Goal: Task Accomplishment & Management: Complete application form

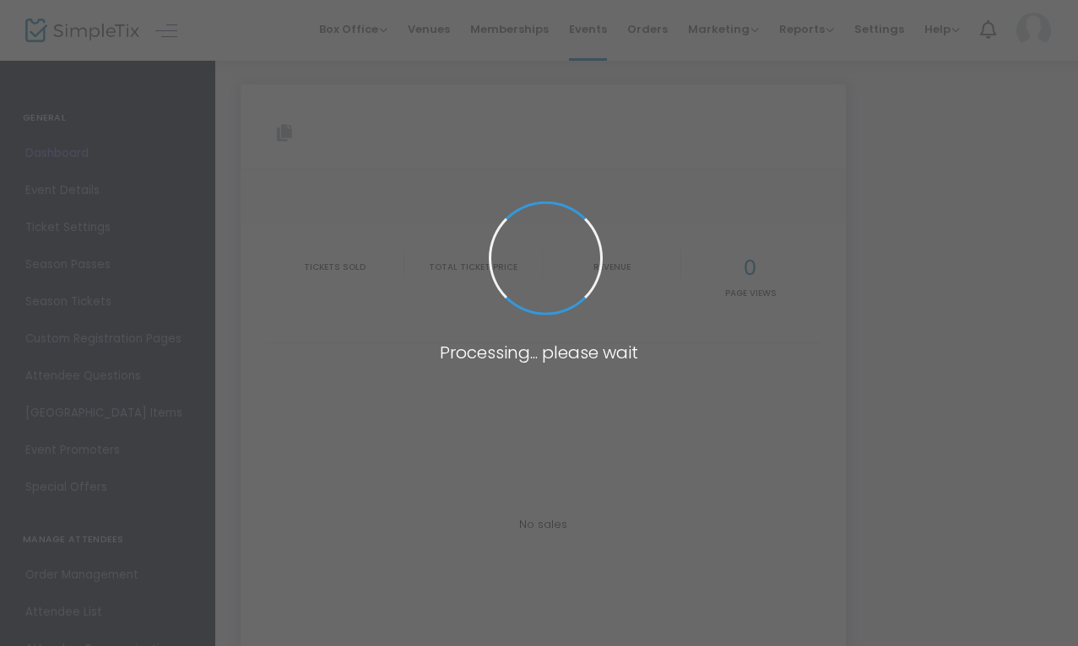
type input "https://www.simpletix.com/e/7th-annual-yuletide-oddities-show-at-winch-tickets-…"
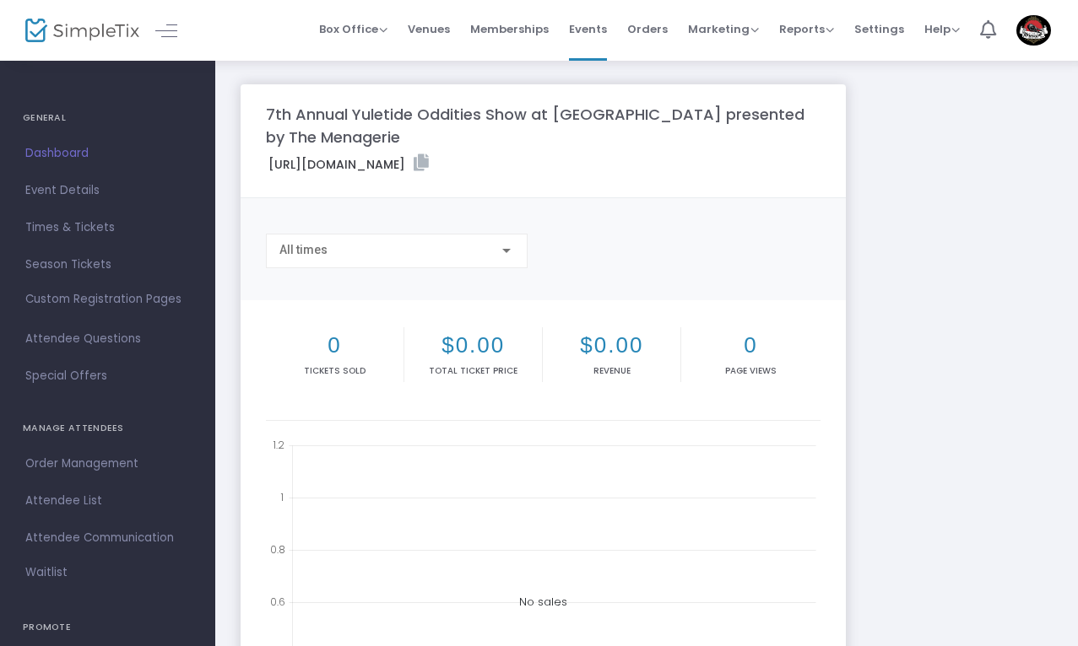
click at [62, 145] on span "Dashboard" at bounding box center [107, 154] width 165 height 22
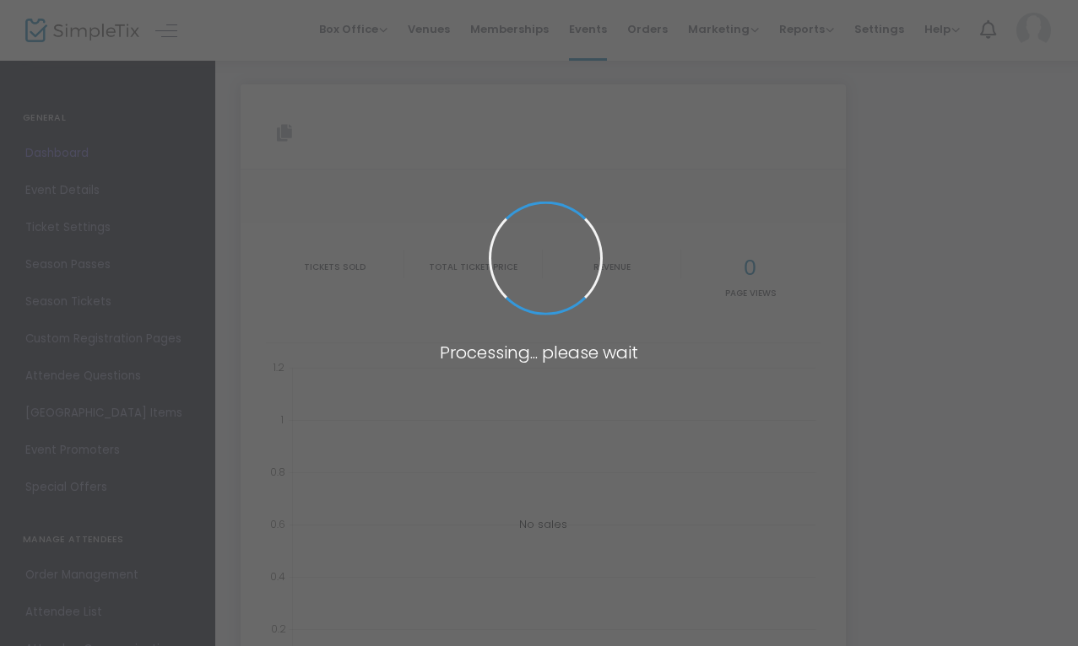
type input "https://www.simpletix.com/e/7th-annual-yuletide-oddities-show-at-winch-tickets-…"
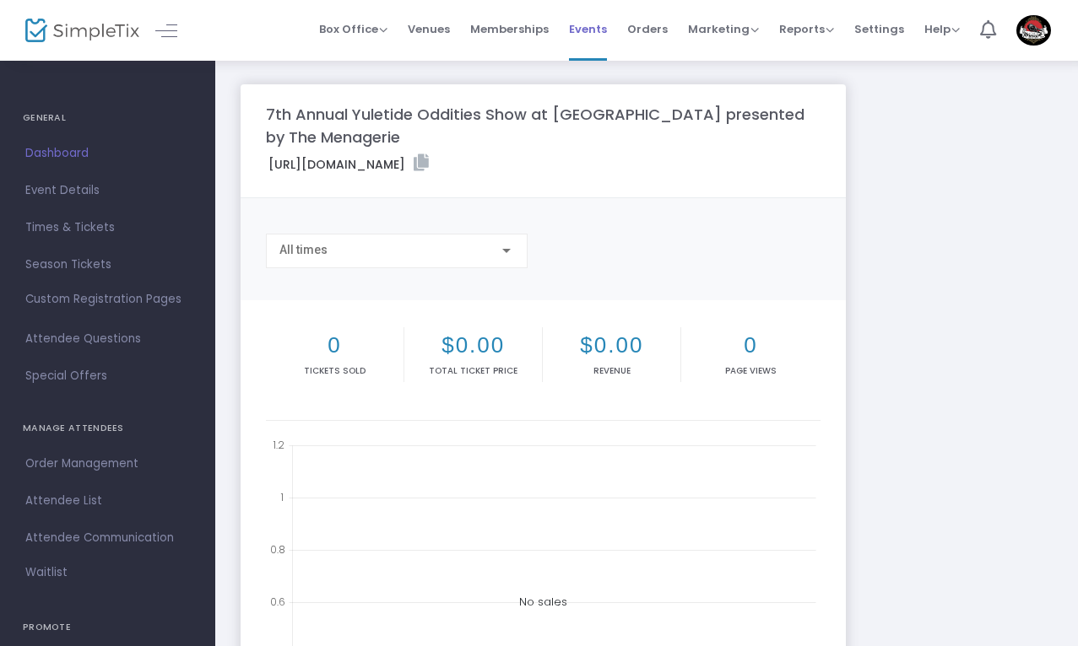
click at [592, 24] on span "Events" at bounding box center [588, 29] width 38 height 43
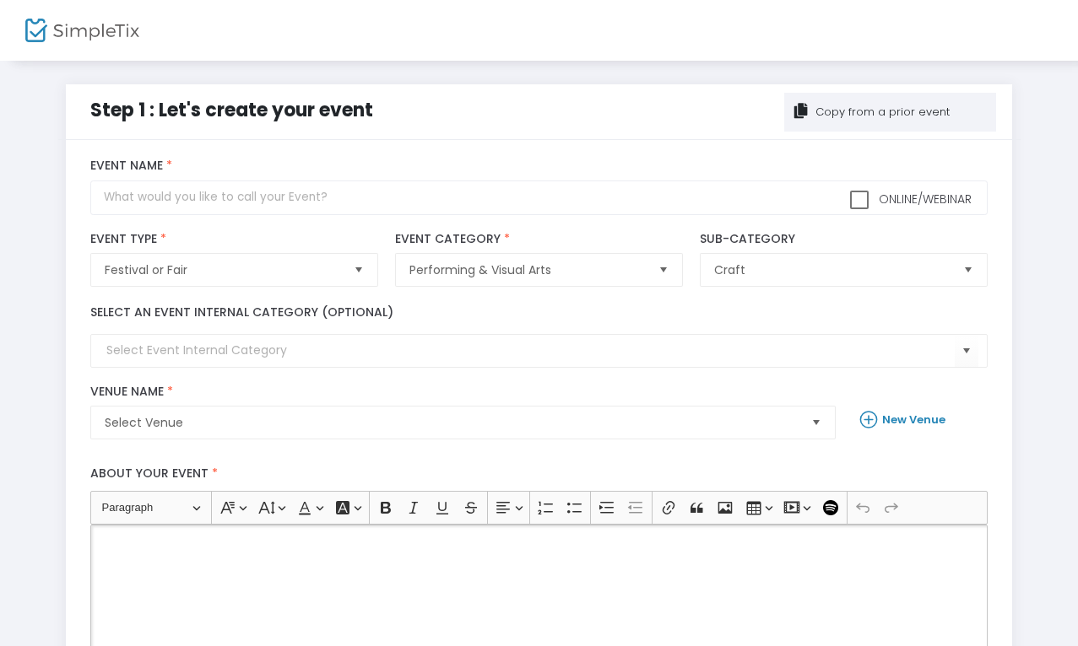
click at [300, 581] on div "Rich Text Editor, main" at bounding box center [538, 609] width 897 height 169
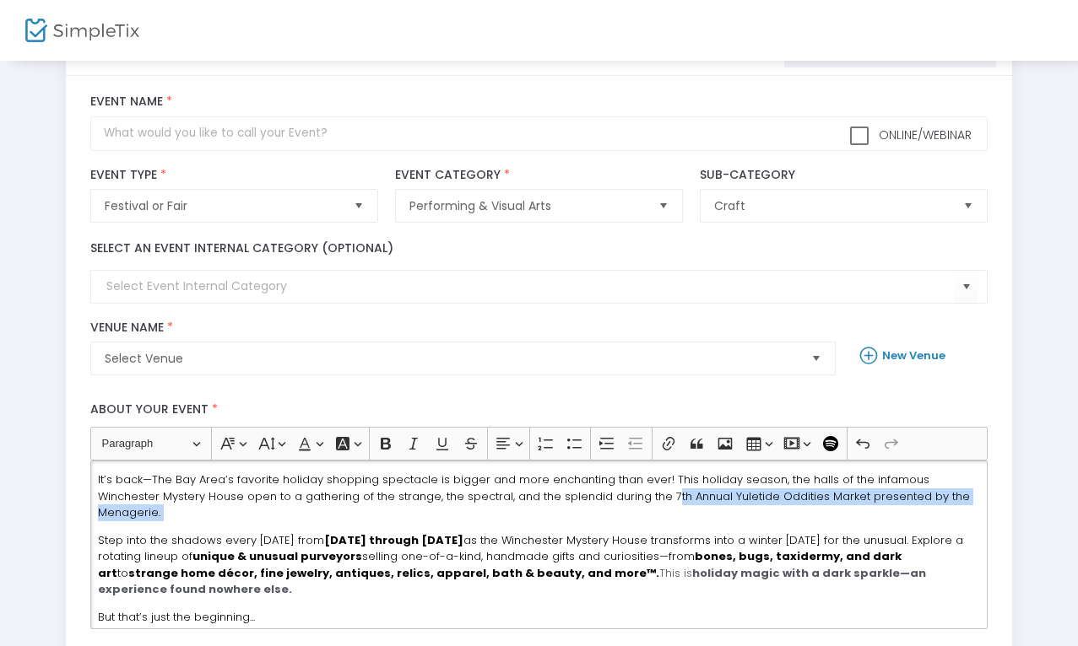
drag, startPoint x: 599, startPoint y: 498, endPoint x: 894, endPoint y: 512, distance: 294.9
click at [894, 512] on div "It’s back—The Bay Area’s favorite holiday shopping spectacle is bigger and more…" at bounding box center [538, 545] width 897 height 169
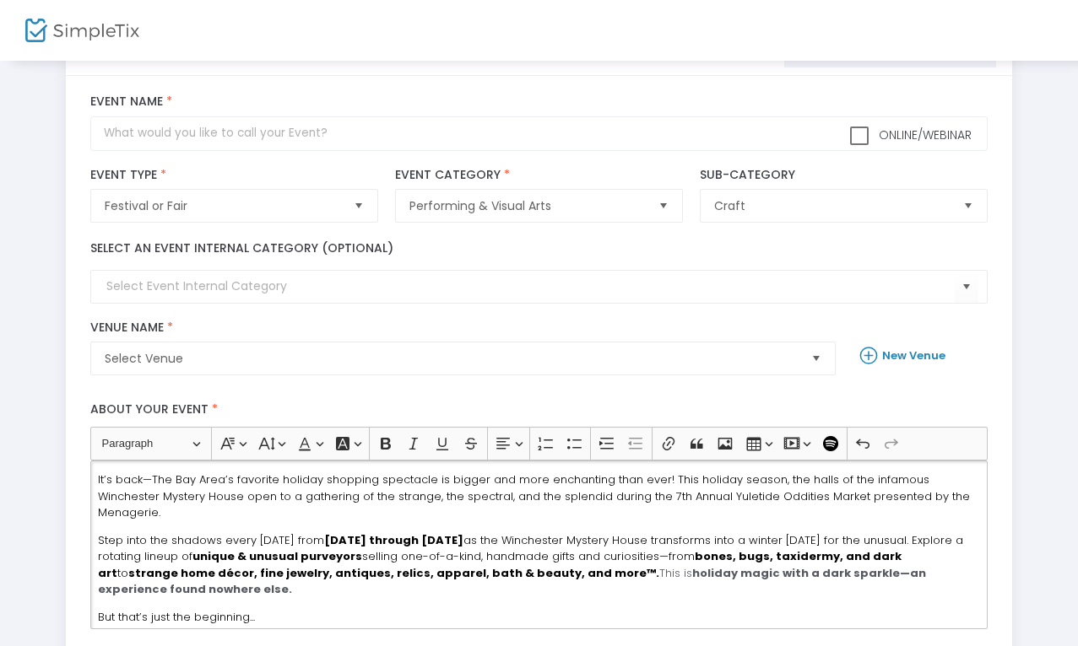
click at [648, 533] on span "Step into the shadows every [DATE] from [DATE] through [DATE] as the Winchester…" at bounding box center [530, 557] width 865 height 49
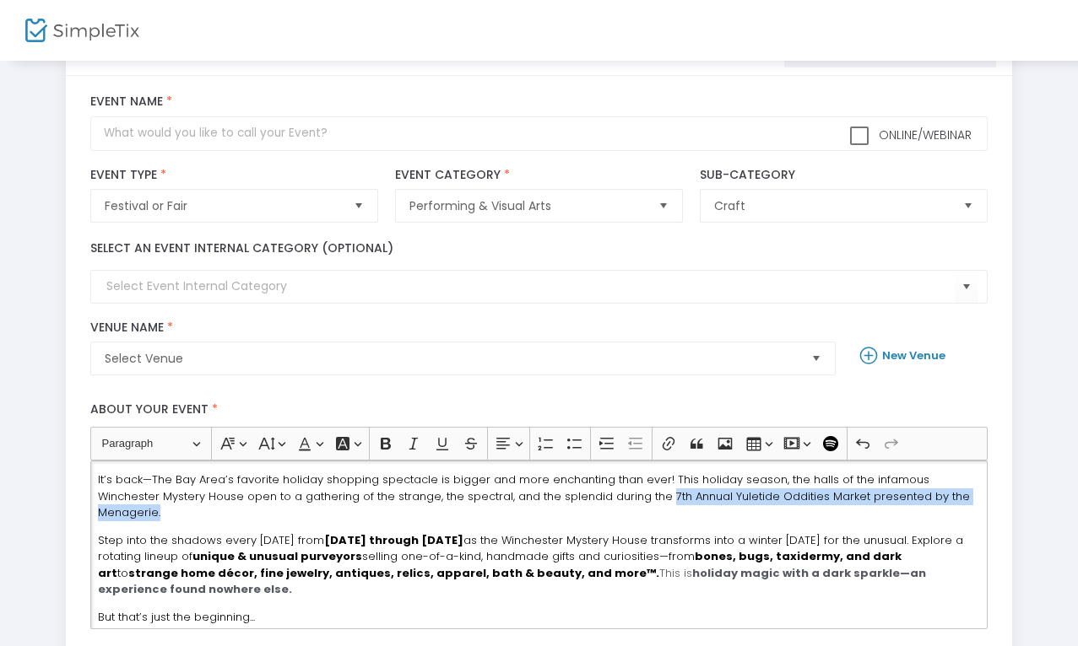
drag, startPoint x: 598, startPoint y: 495, endPoint x: 954, endPoint y: 494, distance: 356.2
click at [955, 495] on p "It’s back—The Bay Area’s favorite holiday shopping spectacle is bigger and more…" at bounding box center [539, 497] width 883 height 50
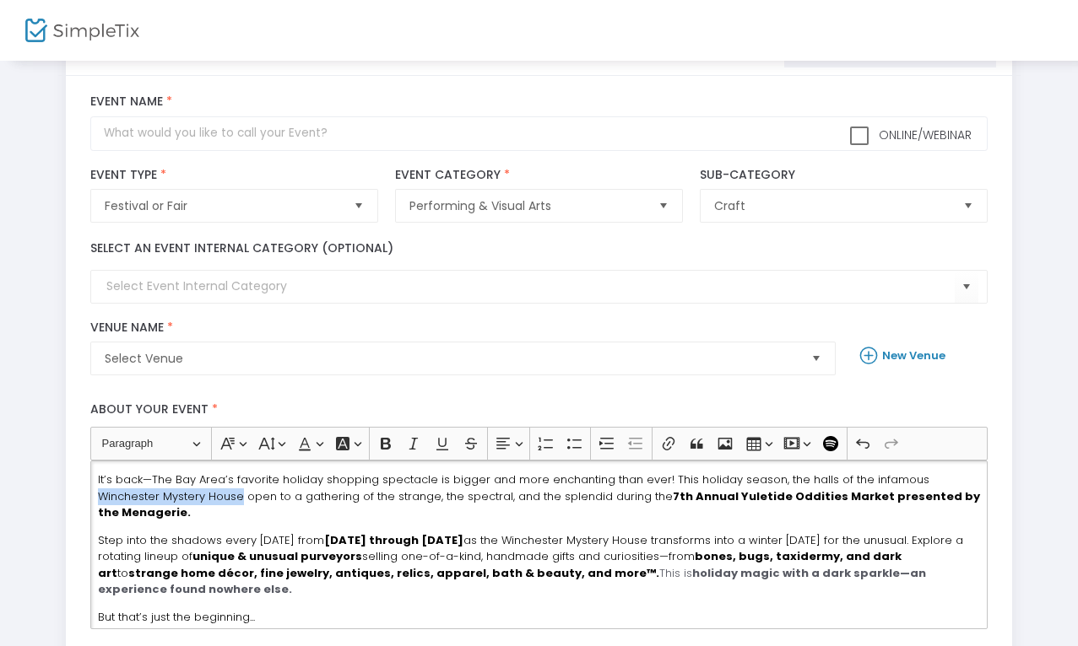
drag, startPoint x: 911, startPoint y: 478, endPoint x: 176, endPoint y: 499, distance: 734.6
click at [176, 499] on span "It’s back—The Bay Area’s favorite holiday shopping spectacle is bigger and more…" at bounding box center [539, 496] width 882 height 49
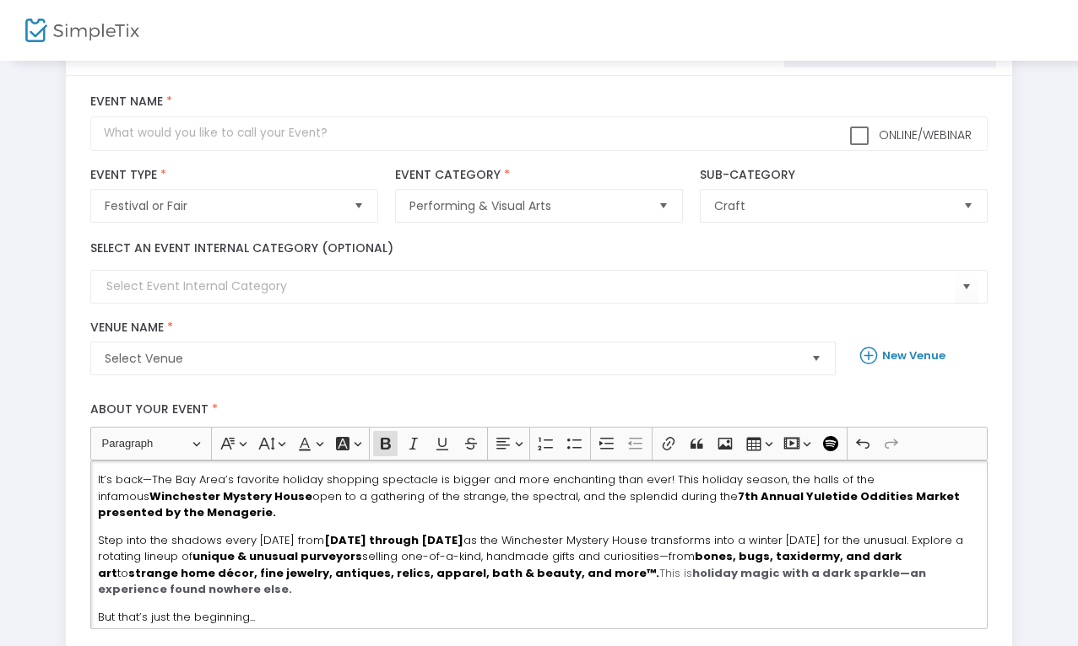
click at [738, 527] on div "It’s back—The Bay Area’s favorite holiday shopping spectacle is bigger and more…" at bounding box center [538, 545] width 897 height 169
drag, startPoint x: 670, startPoint y: 498, endPoint x: 692, endPoint y: 521, distance: 31.6
click at [693, 521] on div "It’s back—The Bay Area’s favorite holiday shopping spectacle is bigger and more…" at bounding box center [538, 545] width 897 height 169
copy span "7th Annual Yuletide Oddities Market presented by the Menagerie."
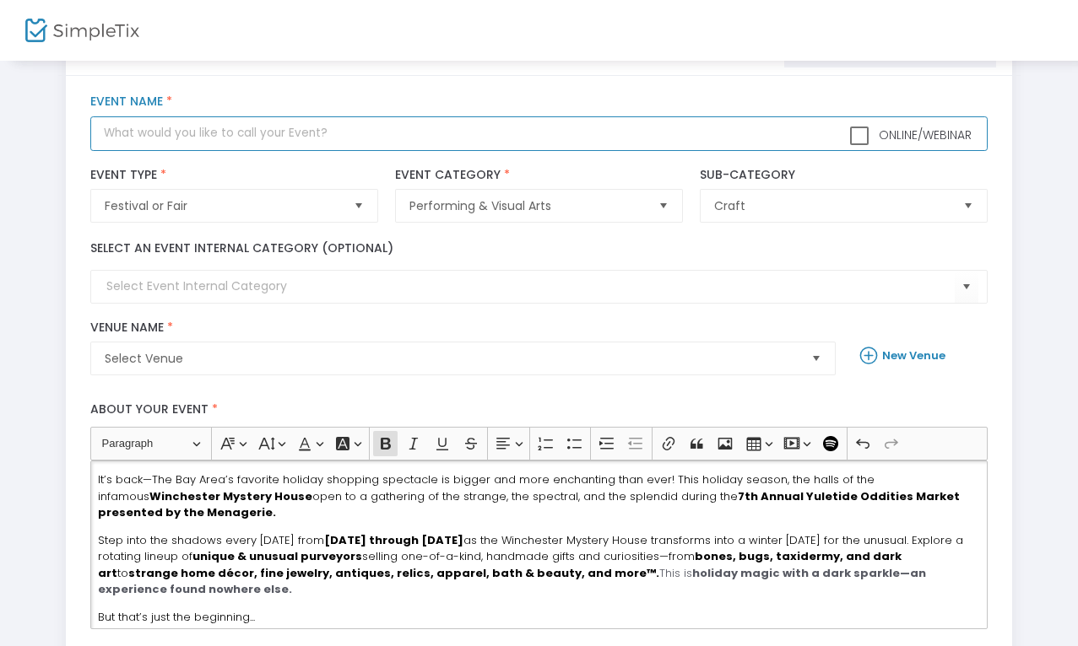
click at [246, 139] on input "text" at bounding box center [538, 133] width 897 height 35
paste input "7th Annual Yuletide Oddities Market presented by the Menagerie."
click at [308, 136] on input "7th Annual Yuletide Oddities Market presented by the Menagerie." at bounding box center [538, 133] width 897 height 35
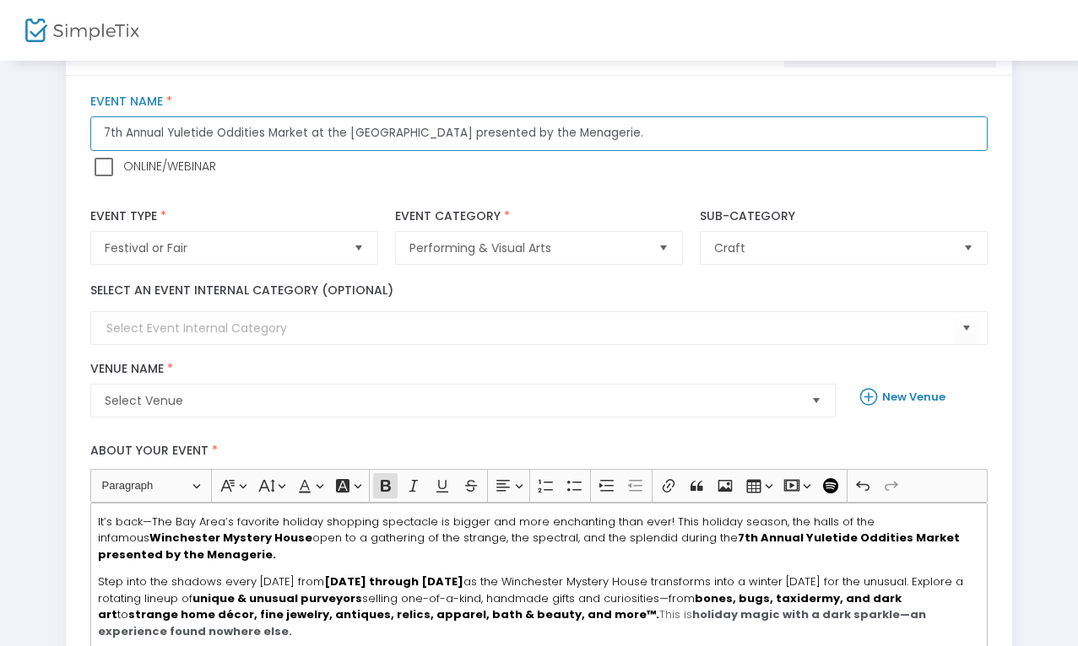
click at [666, 131] on input "7th Annual Yuletide Oddities Market at the [GEOGRAPHIC_DATA] presented by the M…" at bounding box center [538, 133] width 897 height 35
type input "7th Annual Yuletide Oddities Market at the [GEOGRAPHIC_DATA] presented by the M…"
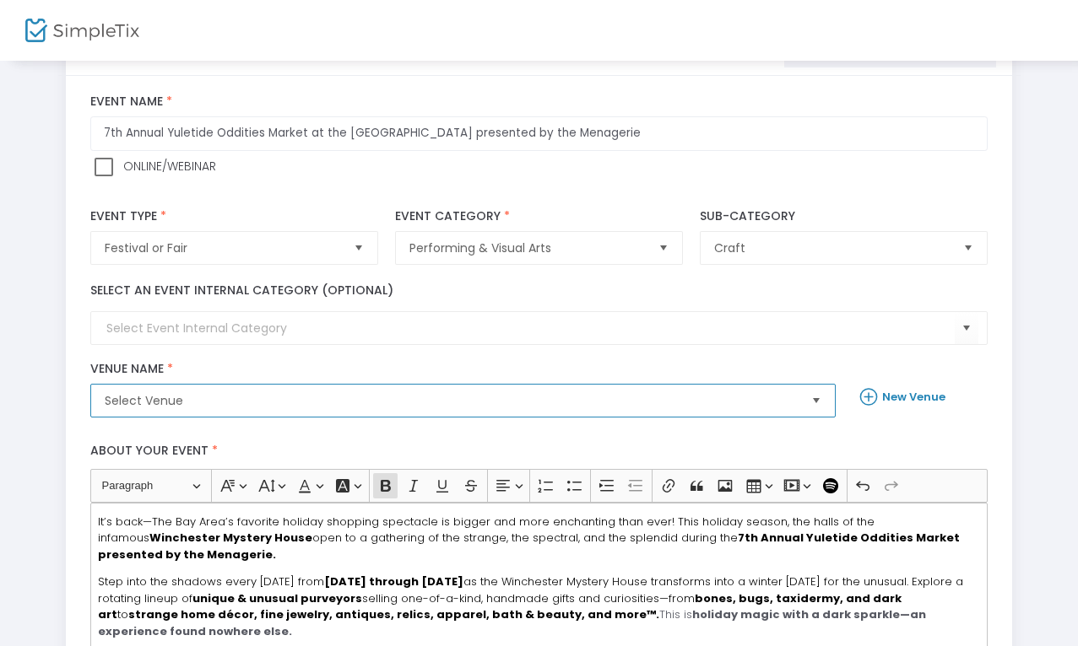
click at [421, 413] on span "Select Venue" at bounding box center [451, 401] width 706 height 32
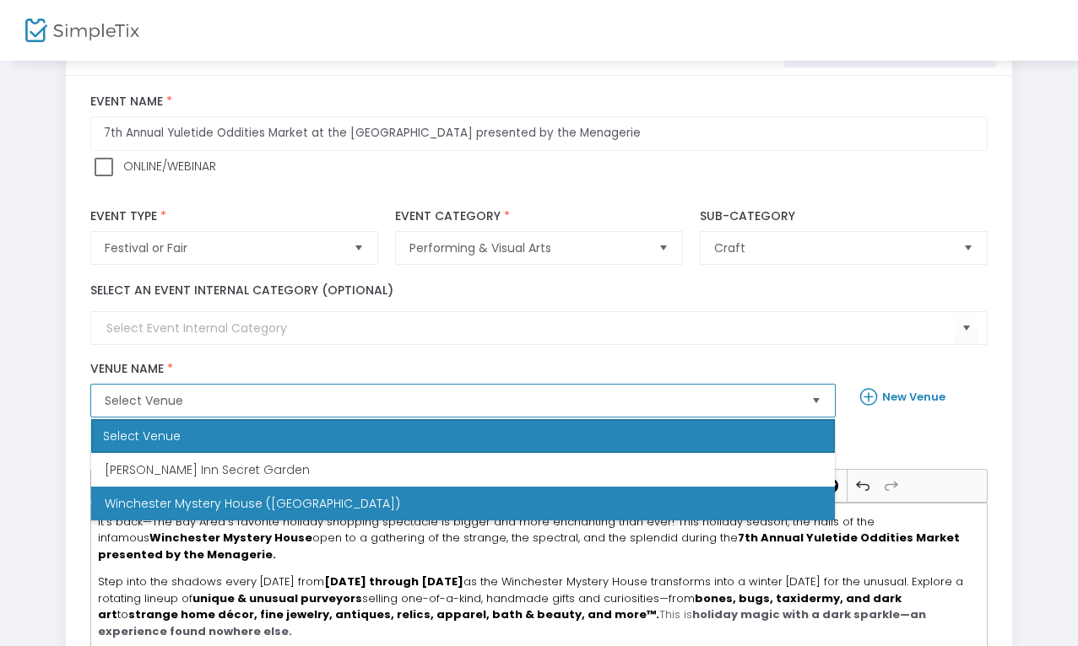
click at [387, 496] on li "Winchester Mystery House ([GEOGRAPHIC_DATA])" at bounding box center [463, 504] width 744 height 34
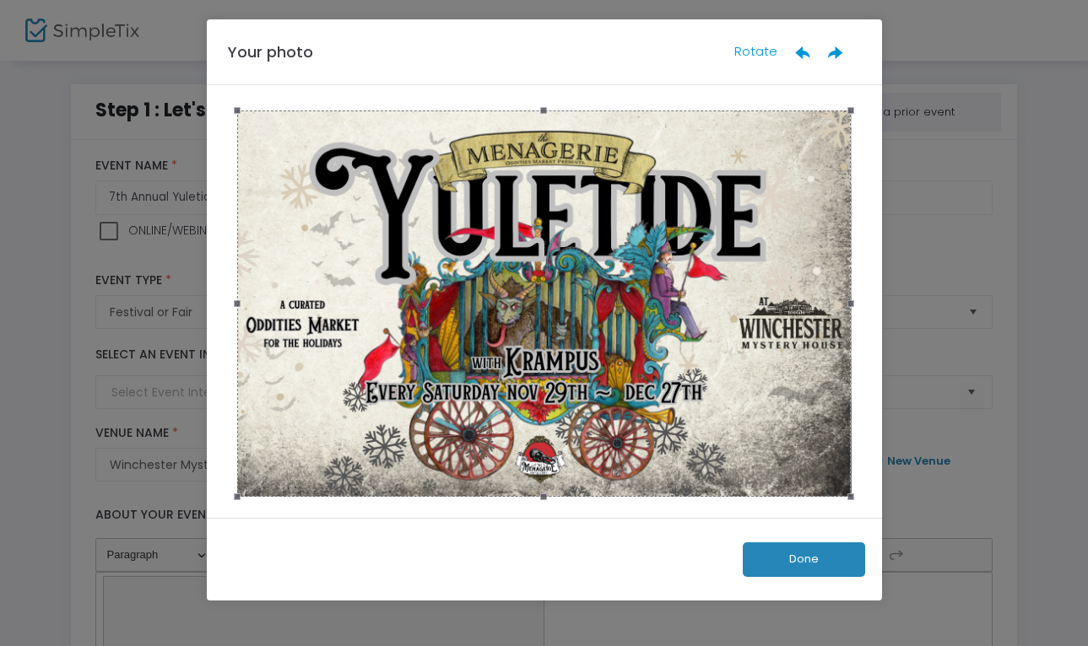
click at [803, 564] on button "Done" at bounding box center [804, 560] width 122 height 35
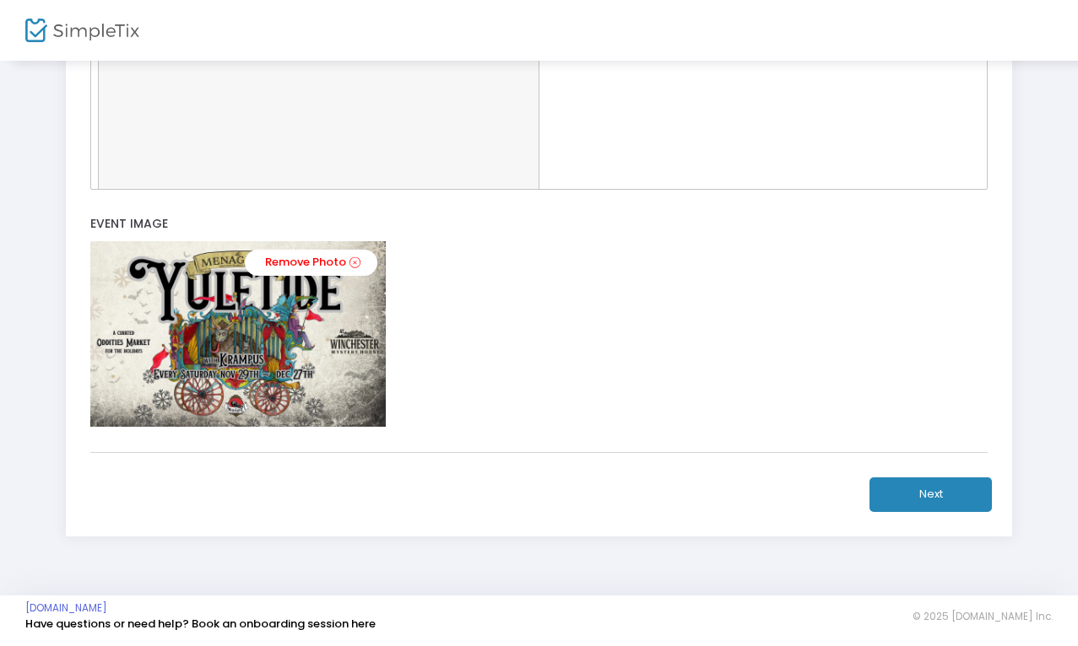
scroll to position [550, 0]
click at [927, 490] on button "Next" at bounding box center [930, 496] width 122 height 35
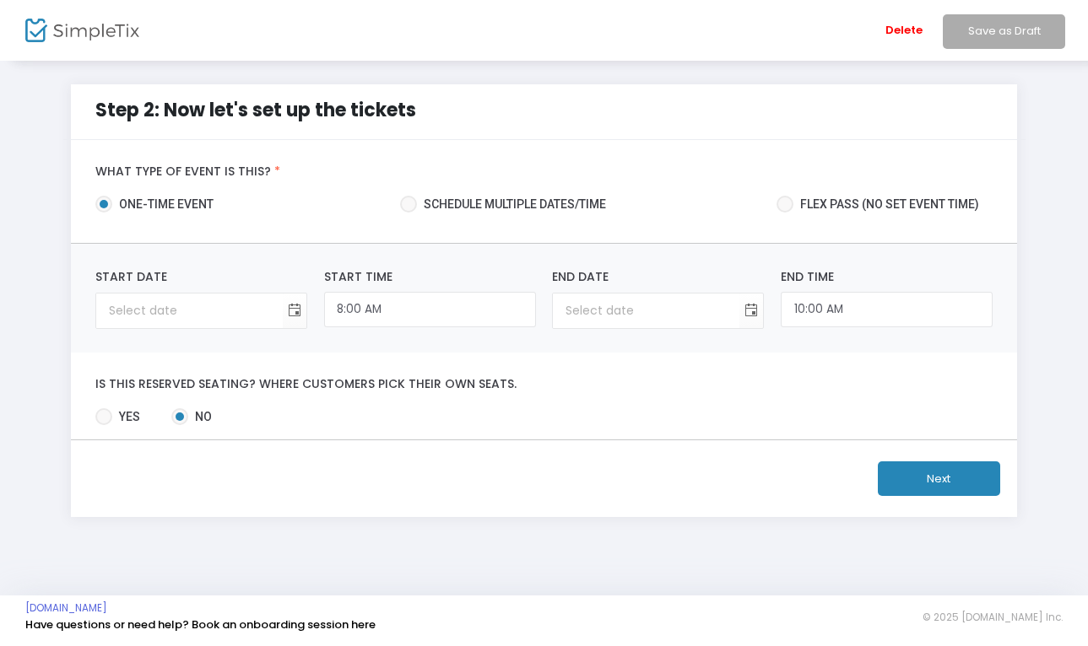
click at [412, 203] on span at bounding box center [408, 204] width 17 height 17
click at [408, 213] on input "Schedule multiple dates/time" at bounding box center [408, 213] width 1 height 1
radio input "true"
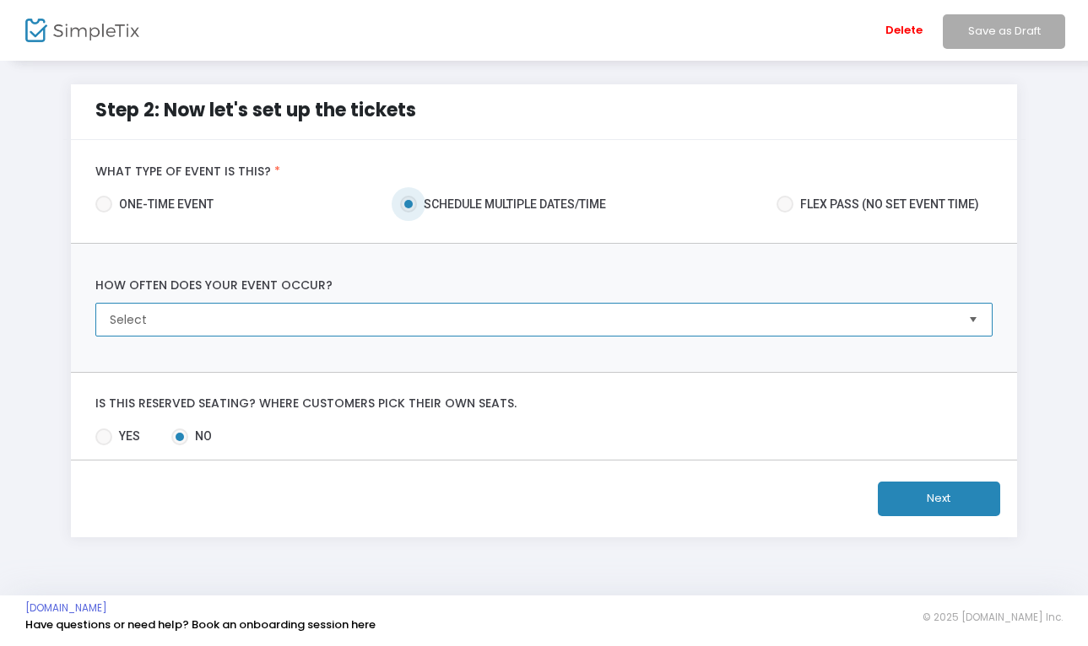
click at [250, 320] on span "Select" at bounding box center [532, 319] width 845 height 17
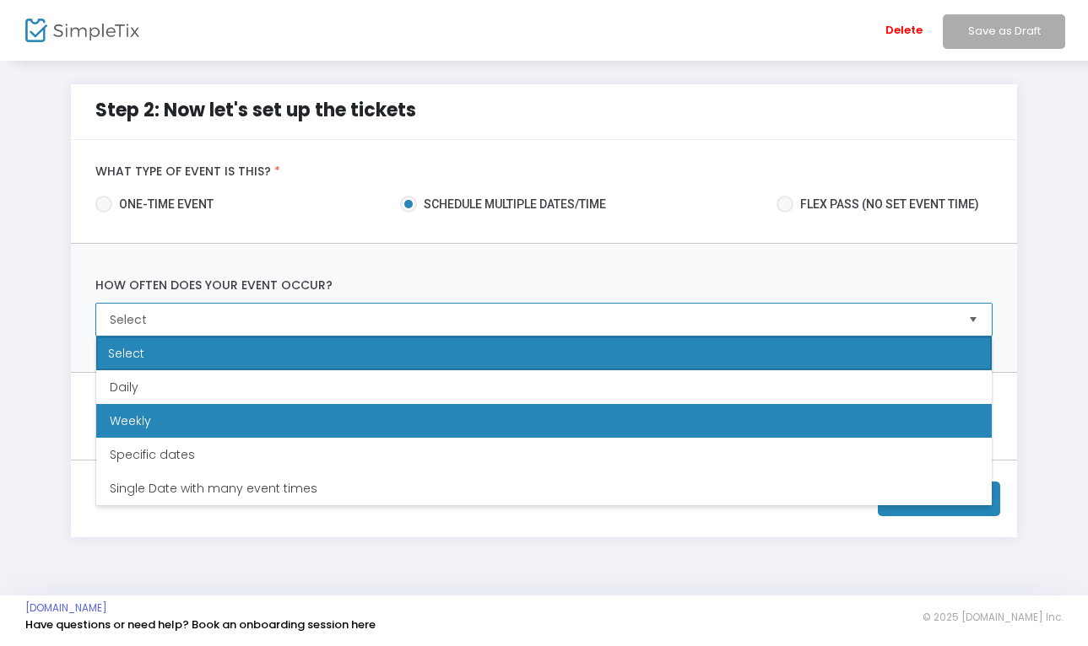
click at [224, 425] on li "Weekly" at bounding box center [543, 421] width 895 height 34
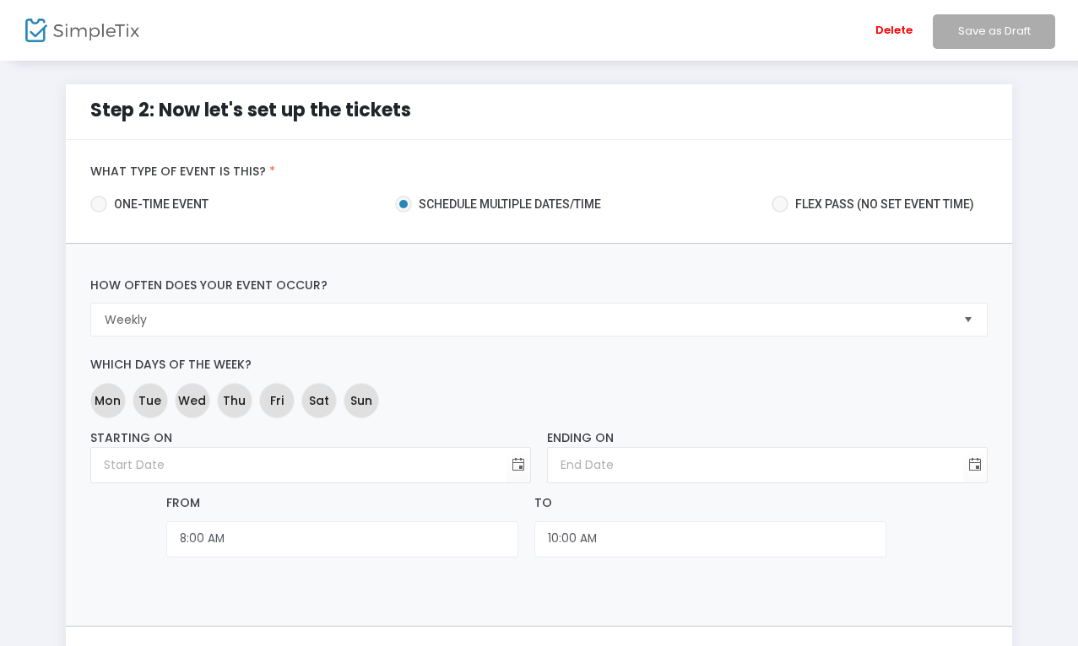
click at [977, 37] on li "Save as Draft" at bounding box center [991, 30] width 138 height 61
click at [311, 400] on span "Sat" at bounding box center [319, 401] width 20 height 18
click at [256, 466] on input "month/day/year" at bounding box center [298, 465] width 415 height 35
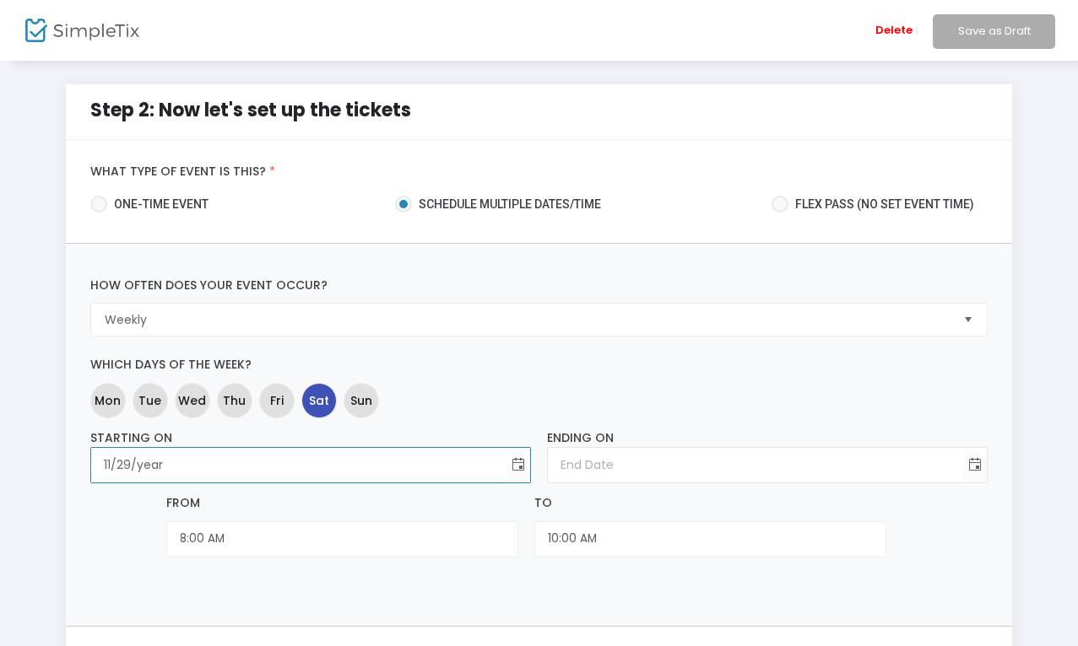
type input "11/29/2"
type input "[DATE]"
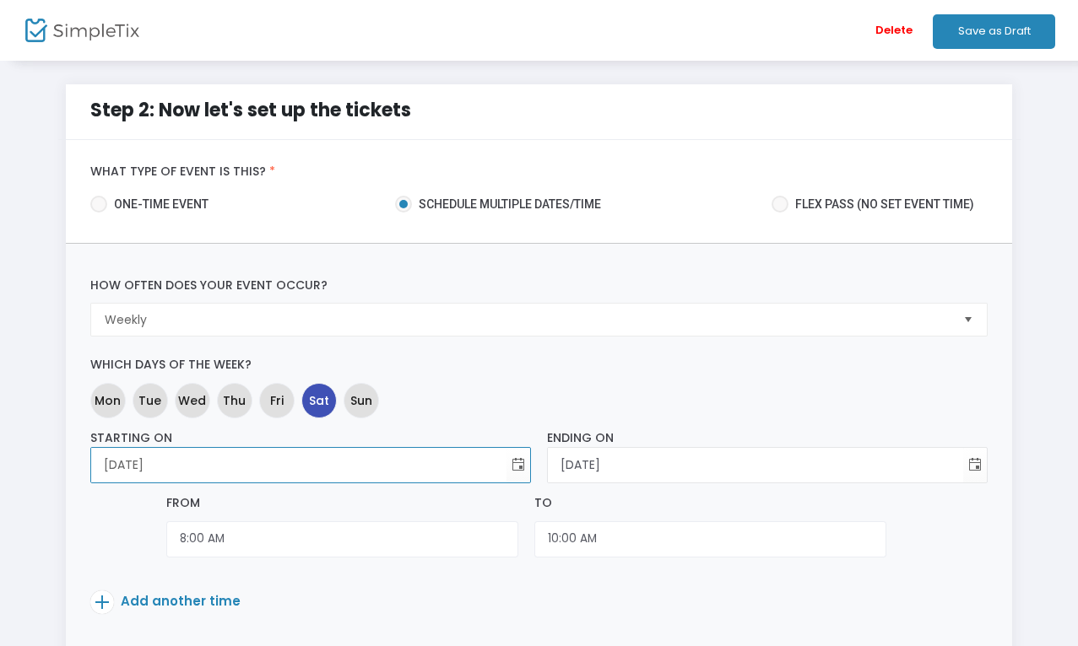
type input "11/29/202"
type input "[DATE]"
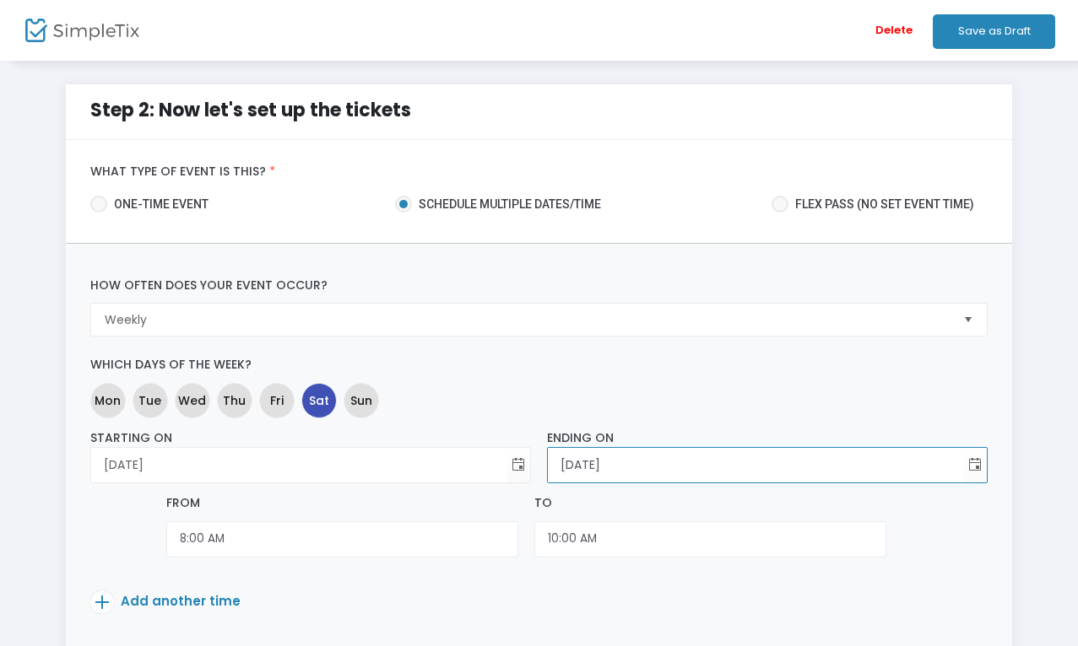
type input "[DATE]"
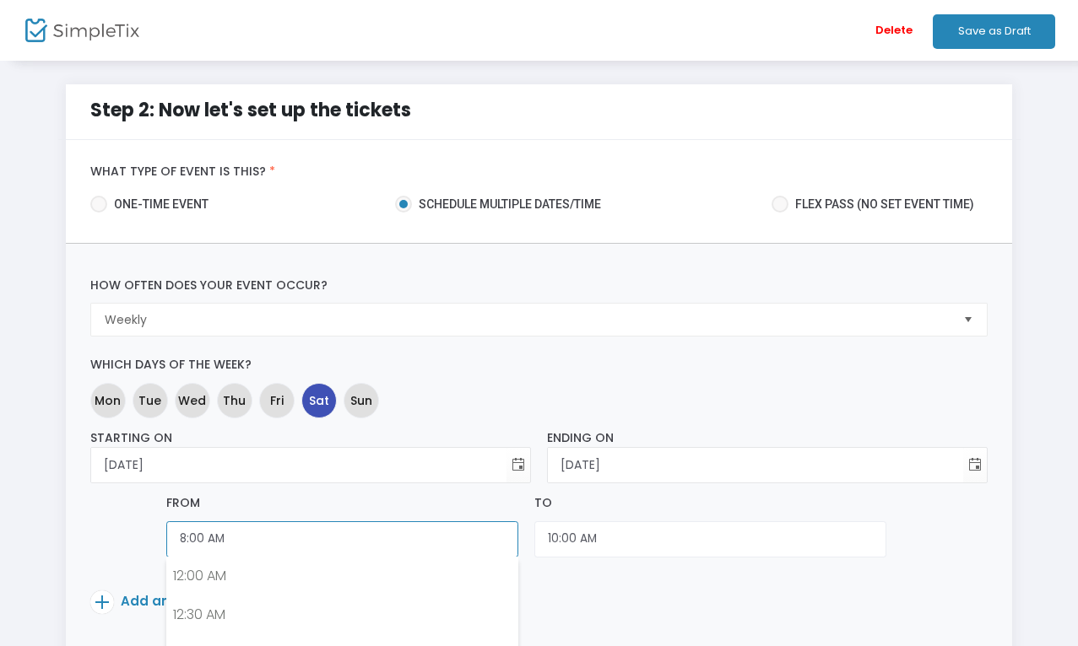
click at [298, 540] on input "8:00 AM" at bounding box center [342, 540] width 352 height 36
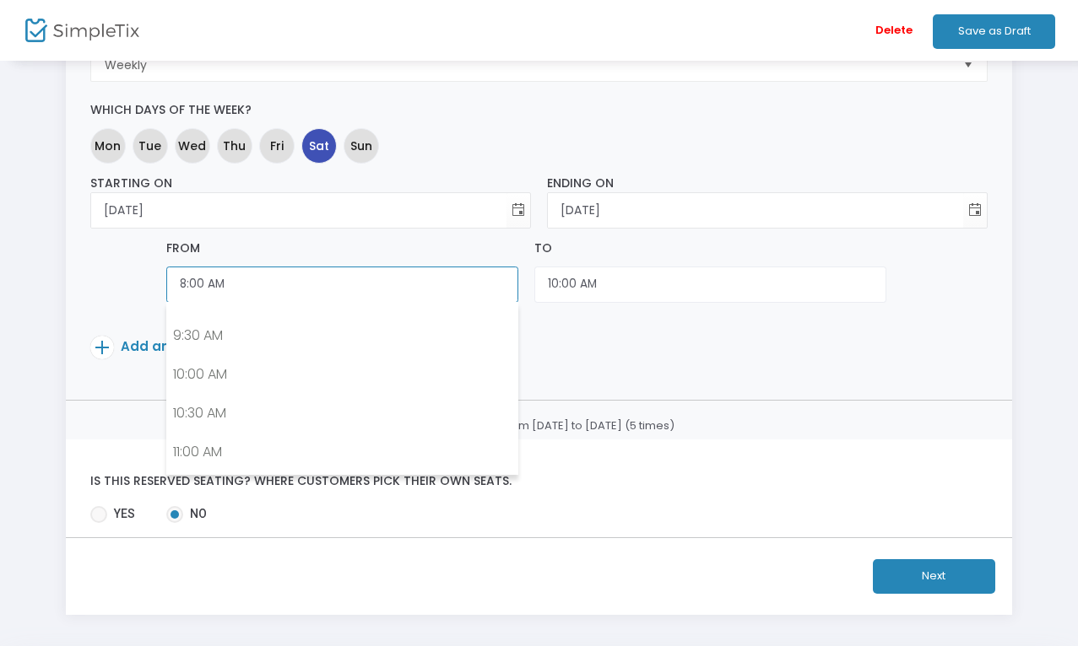
scroll to position [726, 0]
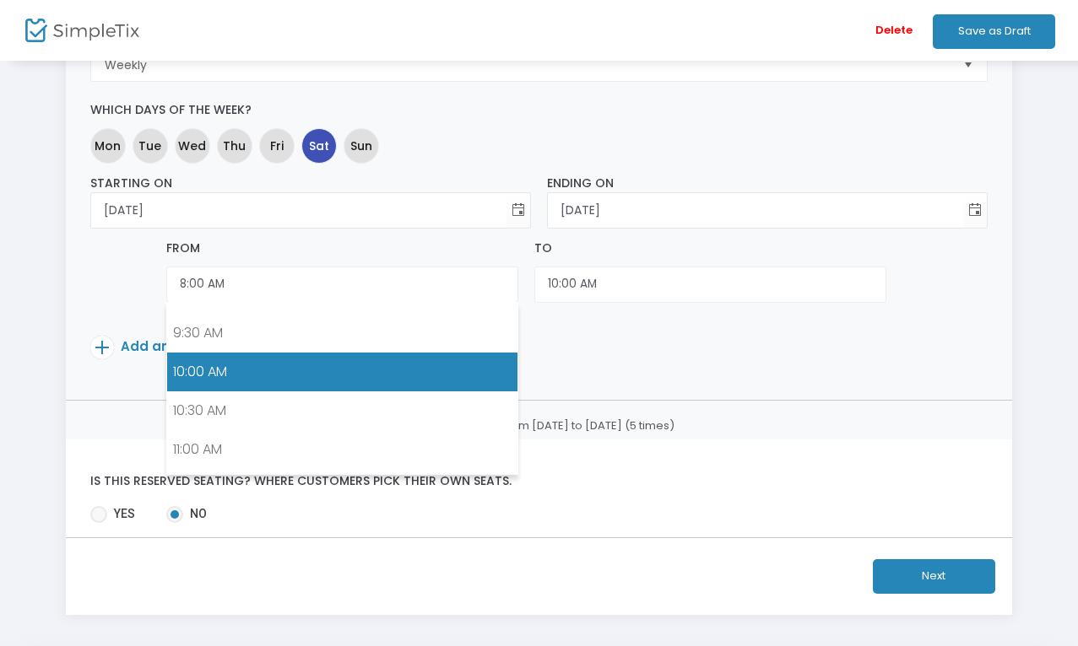
click at [344, 381] on link "10:00 AM" at bounding box center [342, 372] width 350 height 39
type input "10:00 AM"
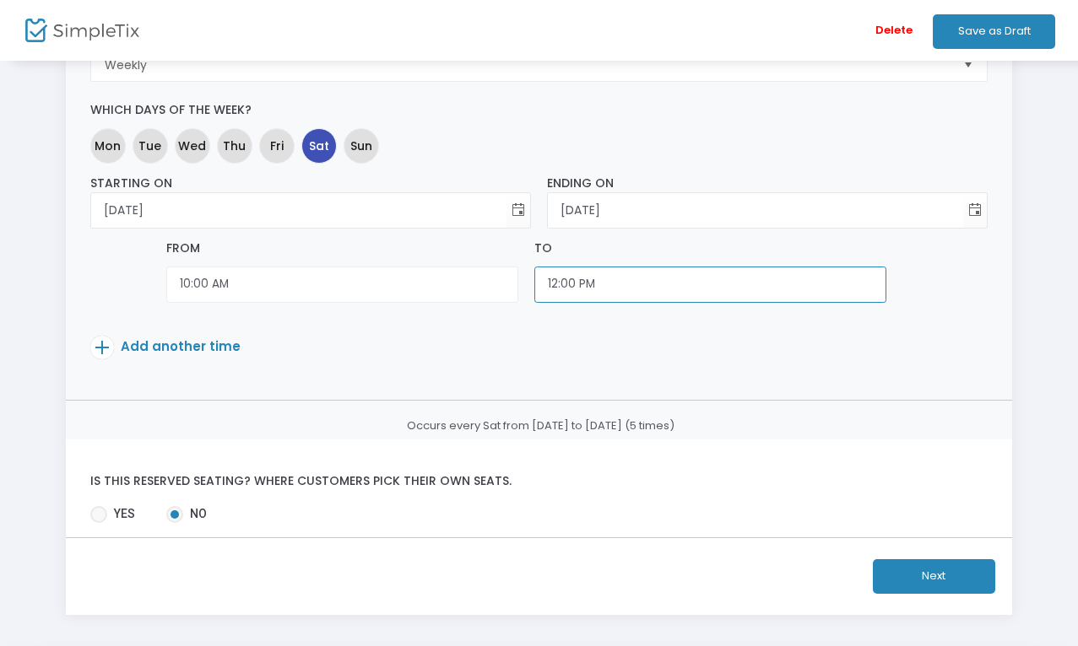
scroll to position [865, 0]
click at [617, 284] on input "12:00 PM" at bounding box center [710, 285] width 352 height 36
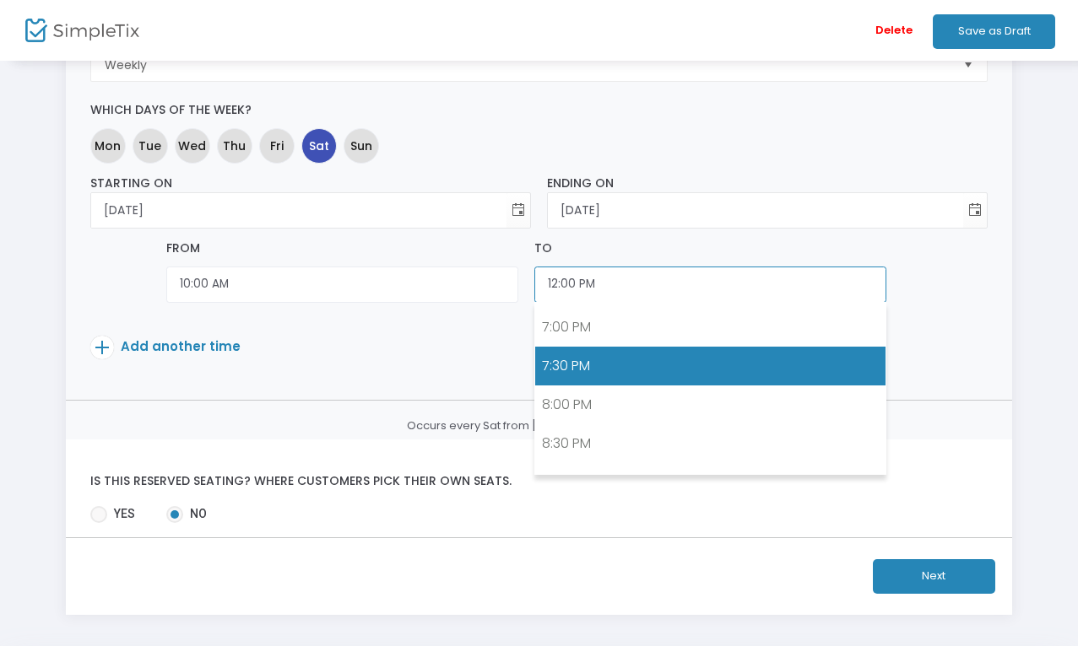
scroll to position [1476, 0]
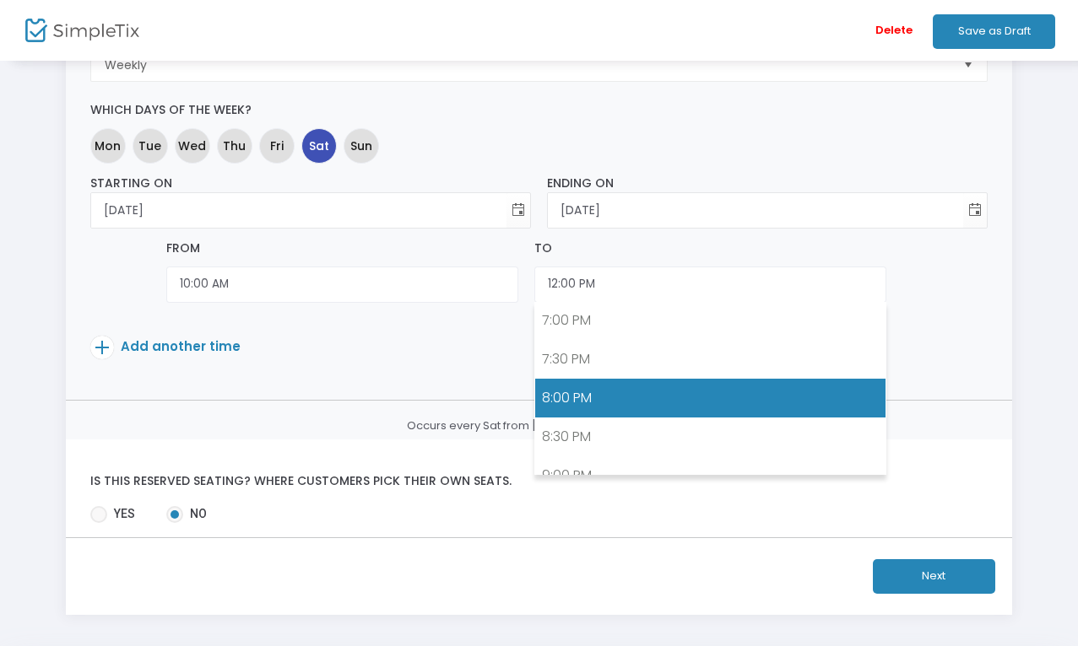
click at [646, 399] on link "8:00 PM" at bounding box center [710, 398] width 350 height 39
type input "8:00 PM"
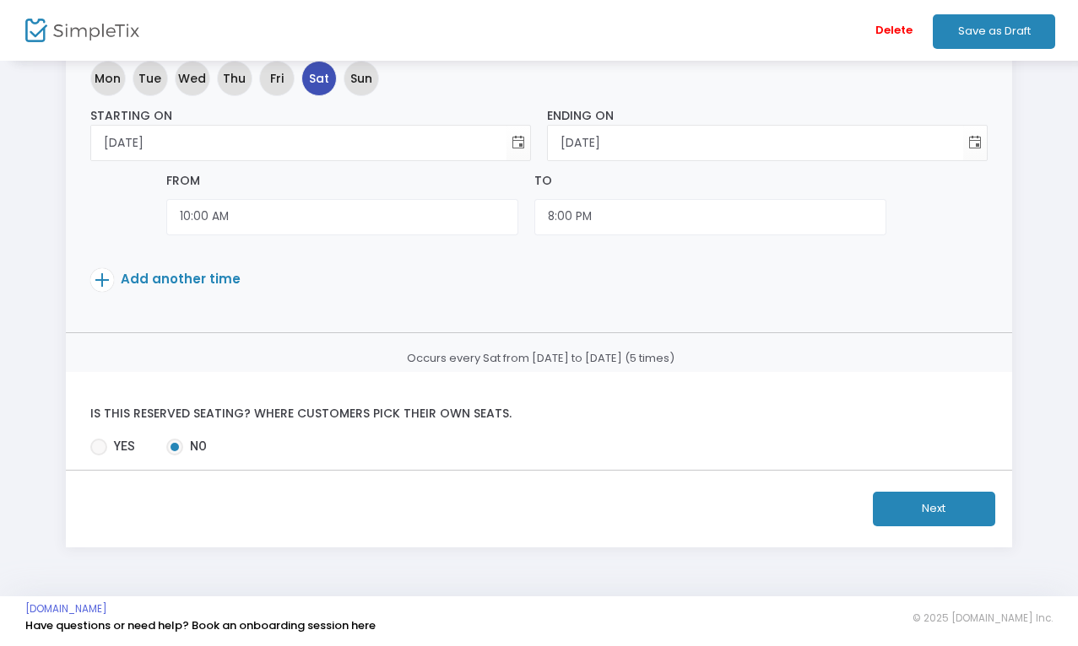
scroll to position [321, 0]
click at [977, 30] on button "Save as Draft" at bounding box center [994, 31] width 122 height 35
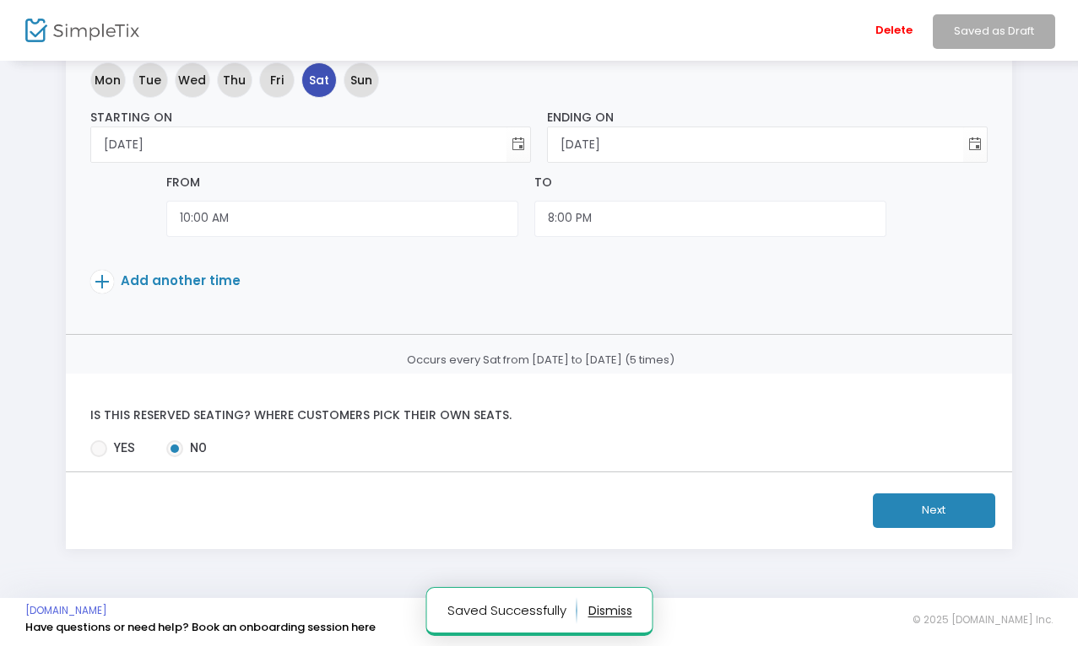
click at [944, 501] on button "Next" at bounding box center [934, 511] width 122 height 35
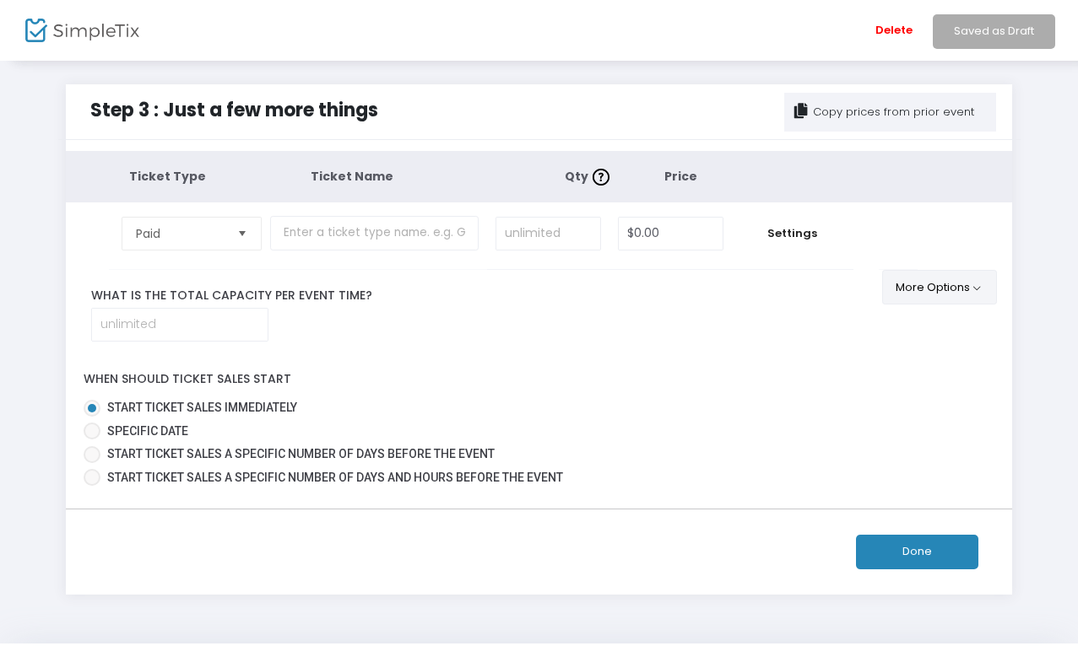
click at [944, 289] on button "More Options" at bounding box center [940, 287] width 116 height 35
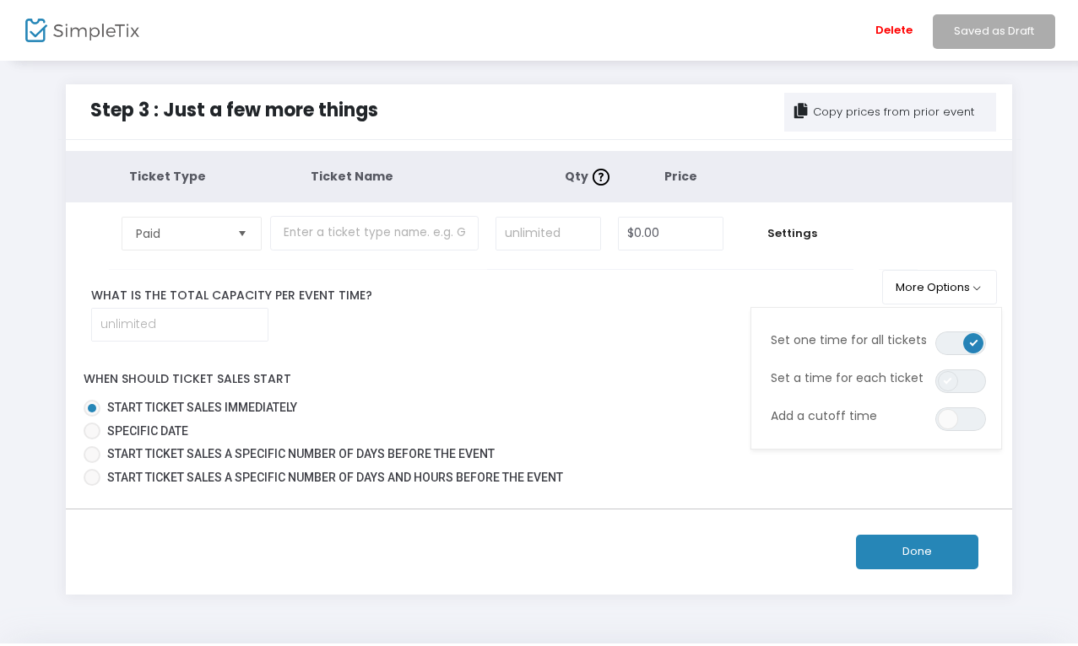
click at [939, 381] on span at bounding box center [948, 381] width 20 height 20
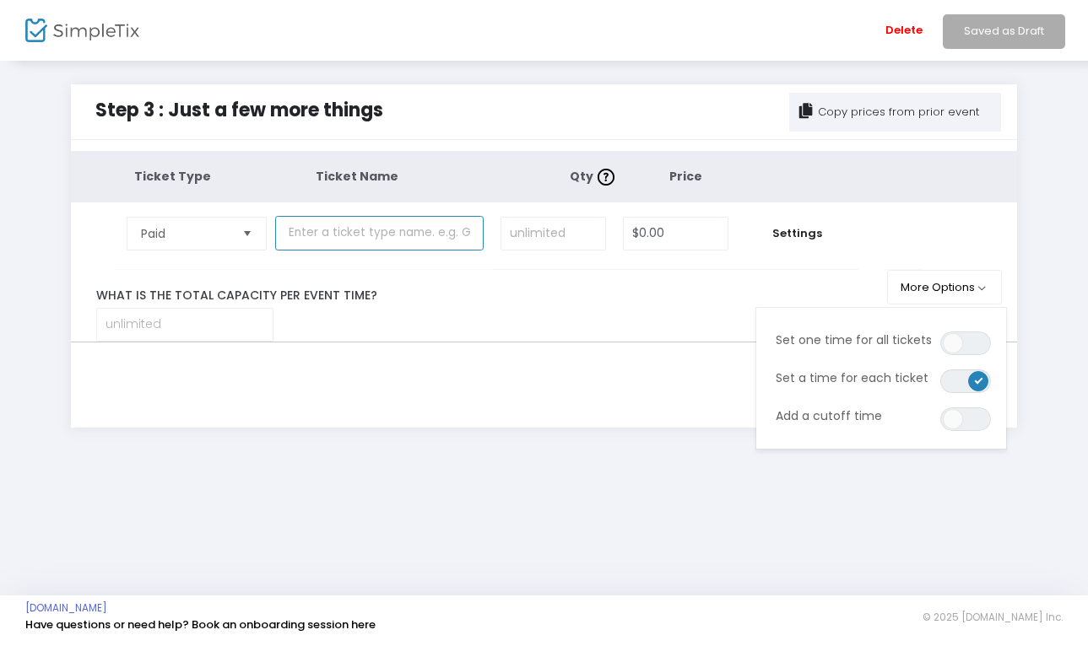
click at [361, 232] on input "text" at bounding box center [379, 233] width 208 height 35
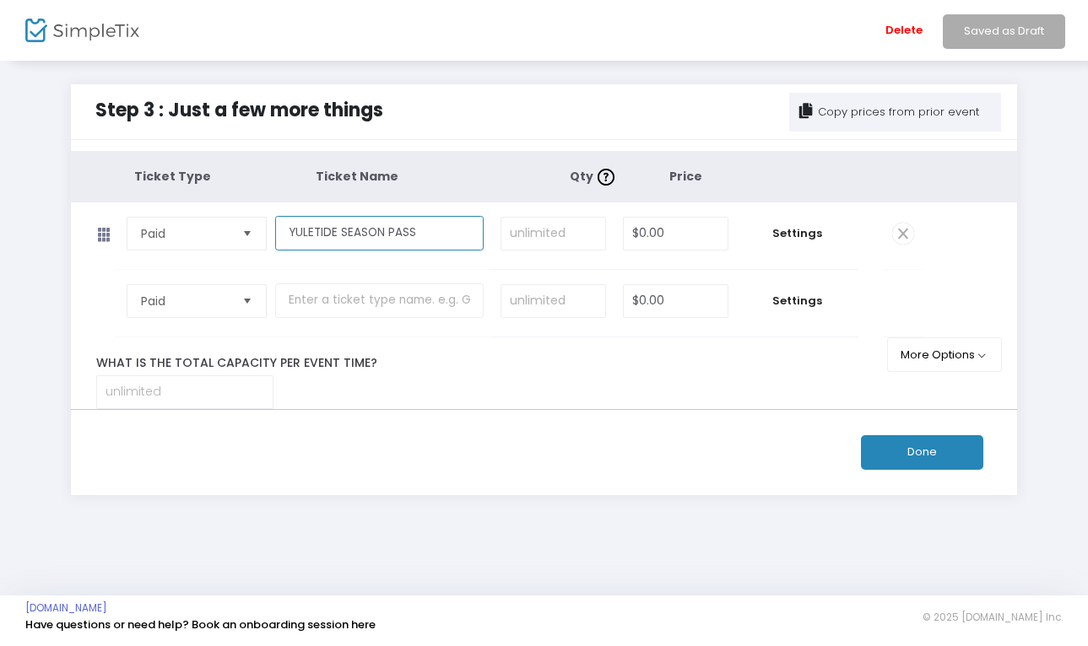
type input "YULETIDE SEASON PASS"
click at [685, 235] on input "0" at bounding box center [676, 234] width 104 height 32
type input "$35.00"
click at [831, 231] on span "Settings" at bounding box center [797, 233] width 105 height 17
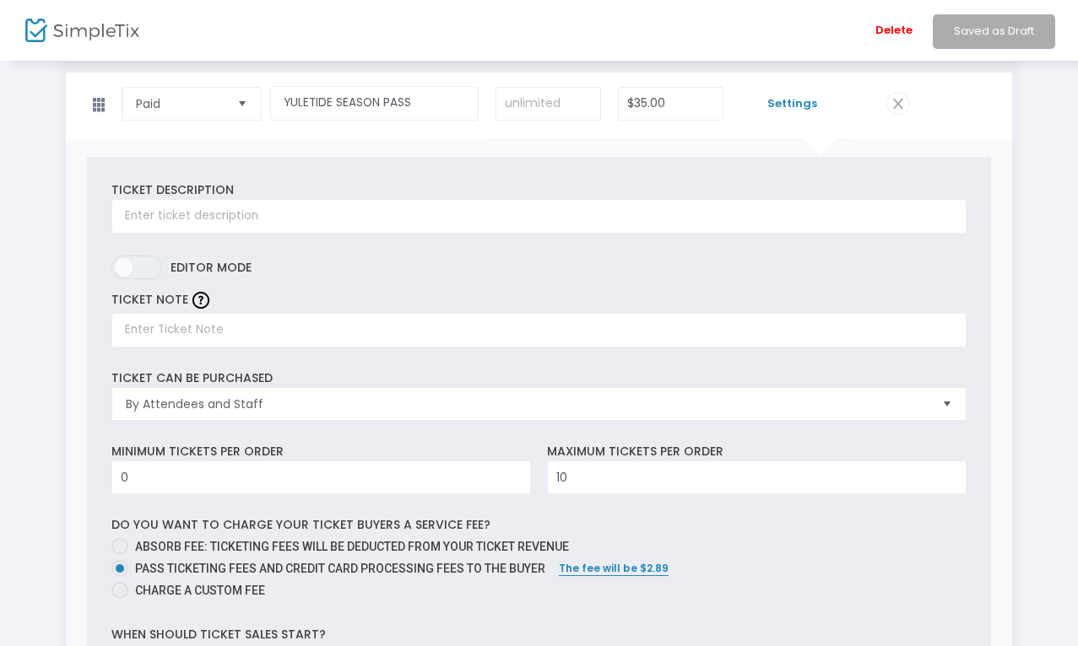
scroll to position [138, 0]
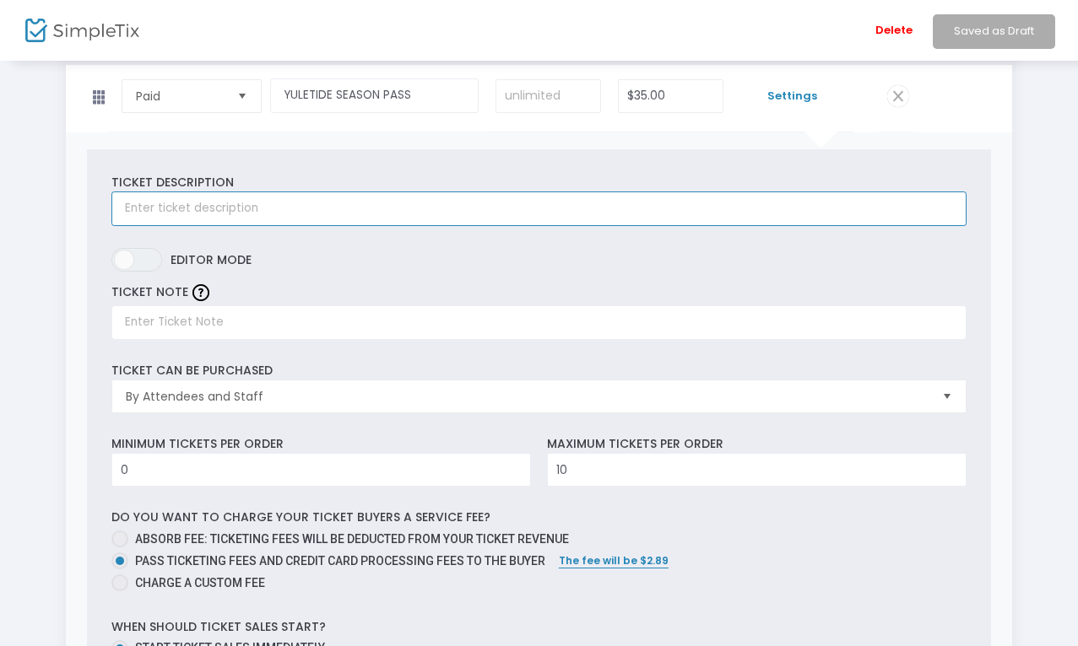
click at [299, 213] on input "text" at bounding box center [538, 209] width 855 height 35
